Goal: Task Accomplishment & Management: Manage account settings

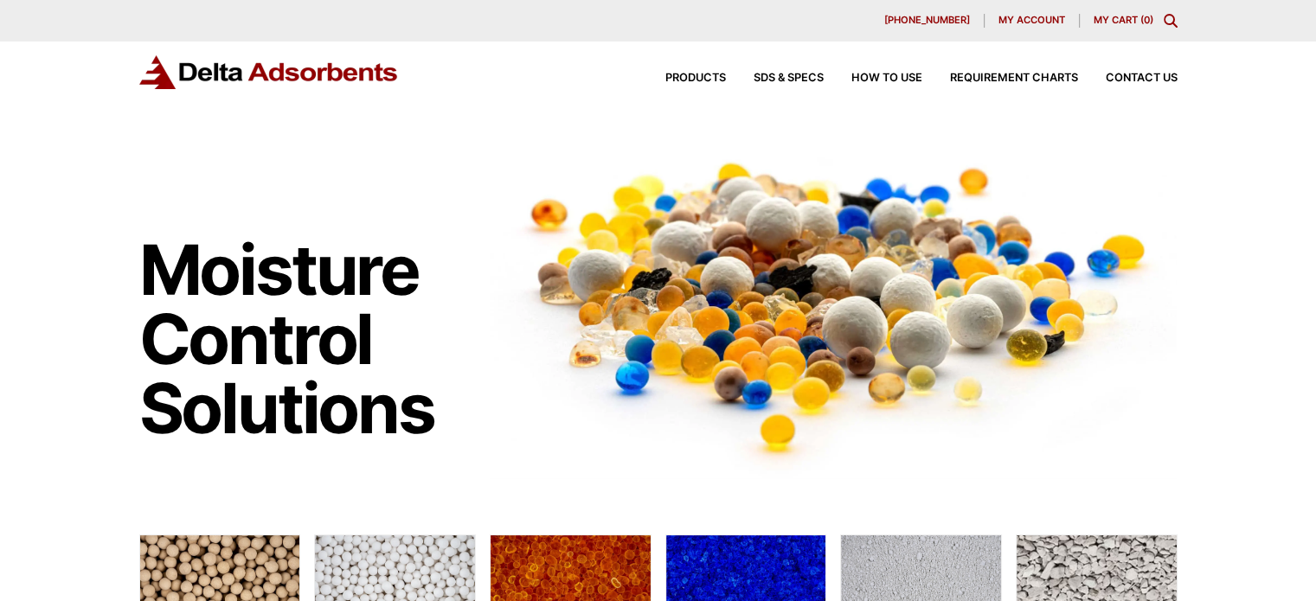
click at [1025, 22] on span "My account" at bounding box center [1032, 21] width 67 height 10
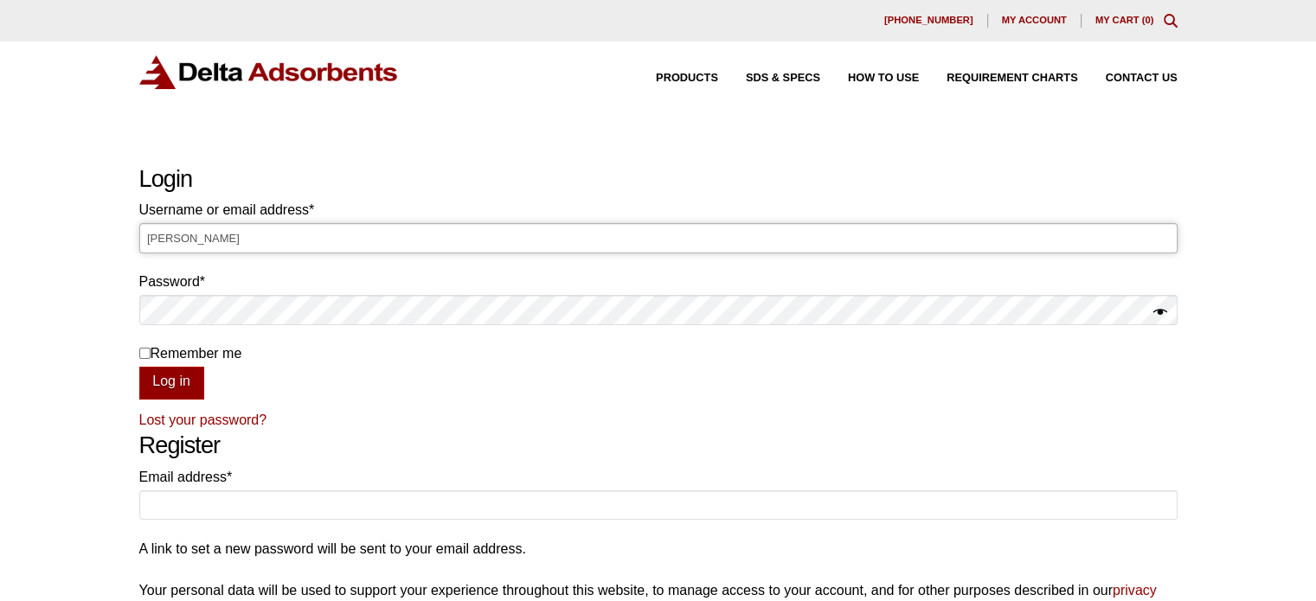
click at [780, 245] on input "[PERSON_NAME]" at bounding box center [658, 237] width 1038 height 29
type input "L"
type input "[PERSON_NAME][EMAIL_ADDRESS][DOMAIN_NAME]"
click at [139, 367] on button "Log in" at bounding box center [171, 383] width 65 height 33
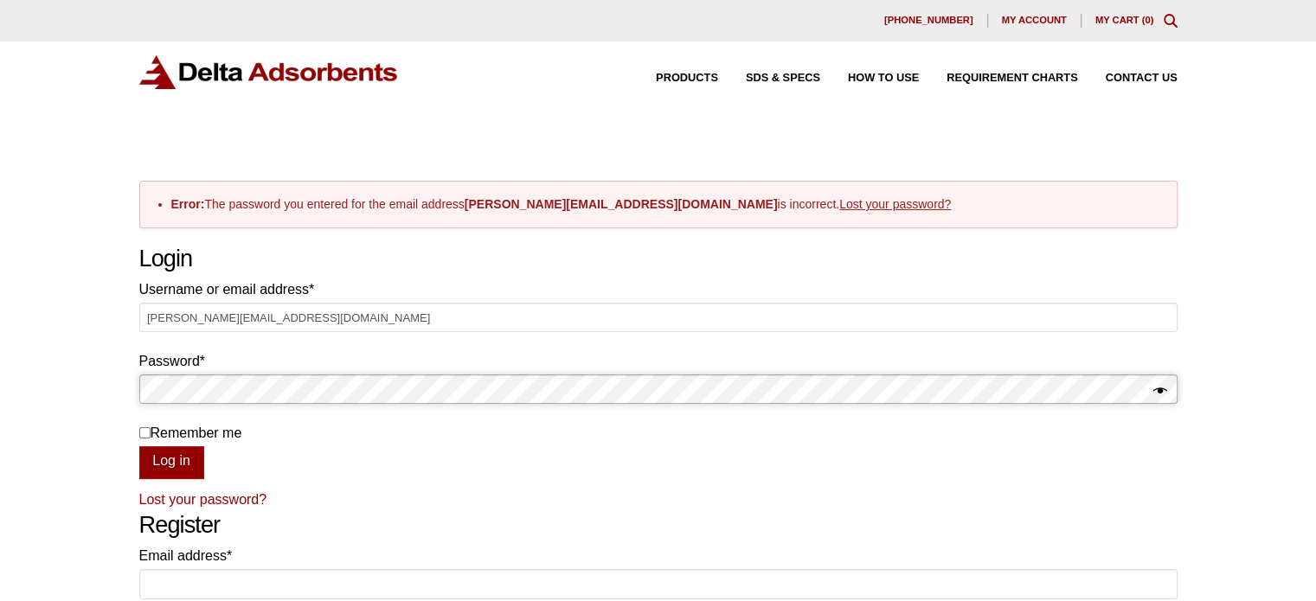
click at [139, 447] on button "Log in" at bounding box center [171, 463] width 65 height 33
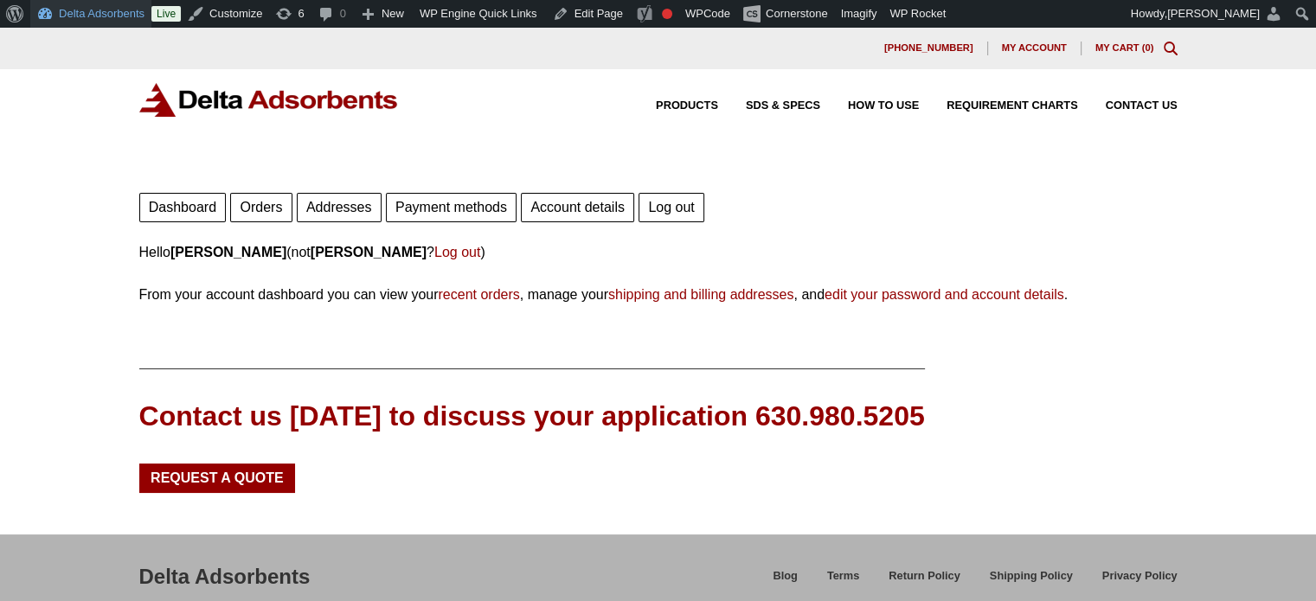
click at [97, 17] on link "Delta Adsorbents" at bounding box center [90, 14] width 121 height 28
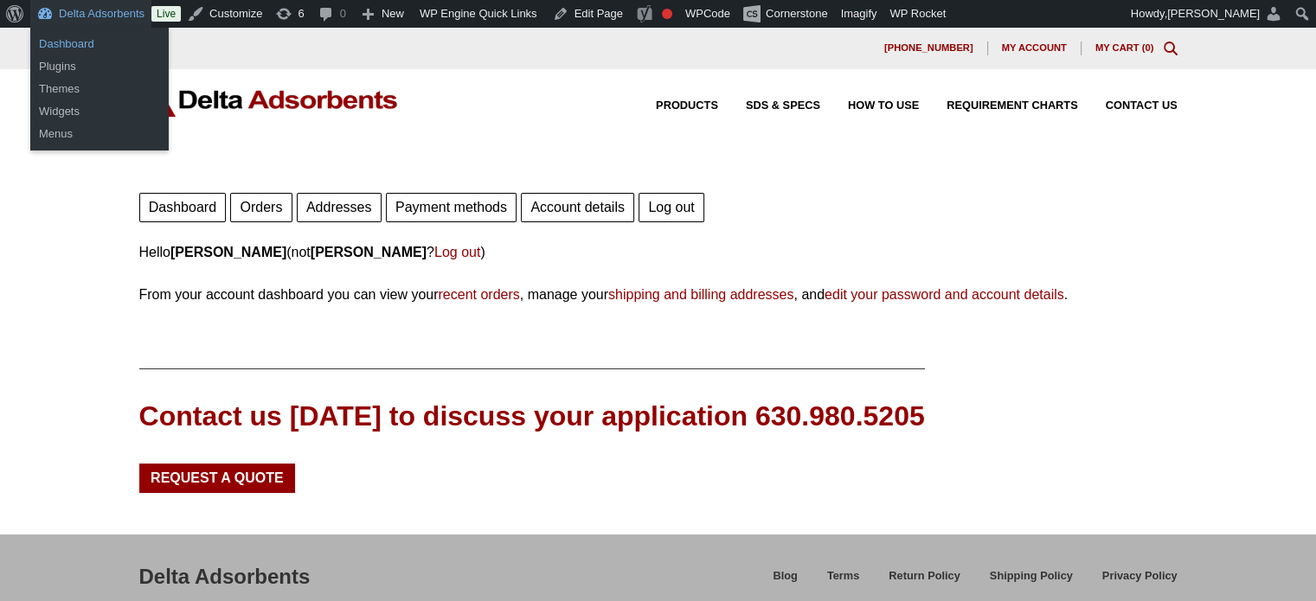
click at [93, 41] on link "Dashboard" at bounding box center [99, 44] width 138 height 22
